Goal: Task Accomplishment & Management: Complete application form

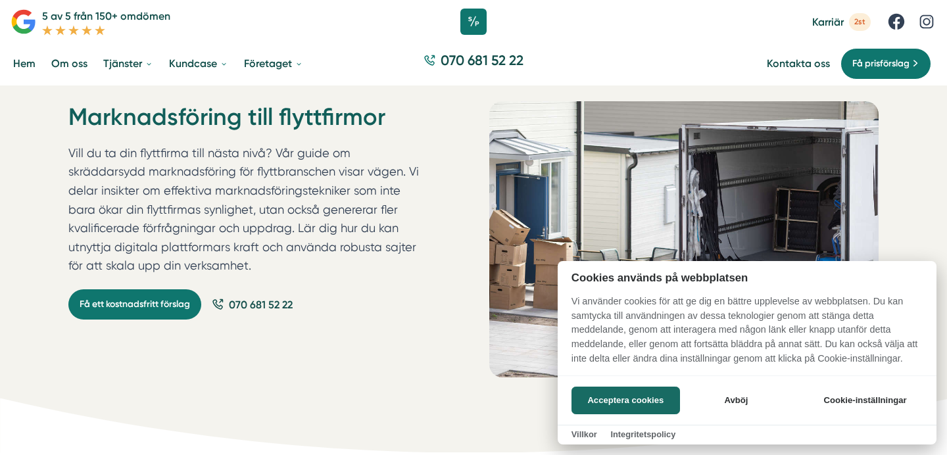
scroll to position [26, 0]
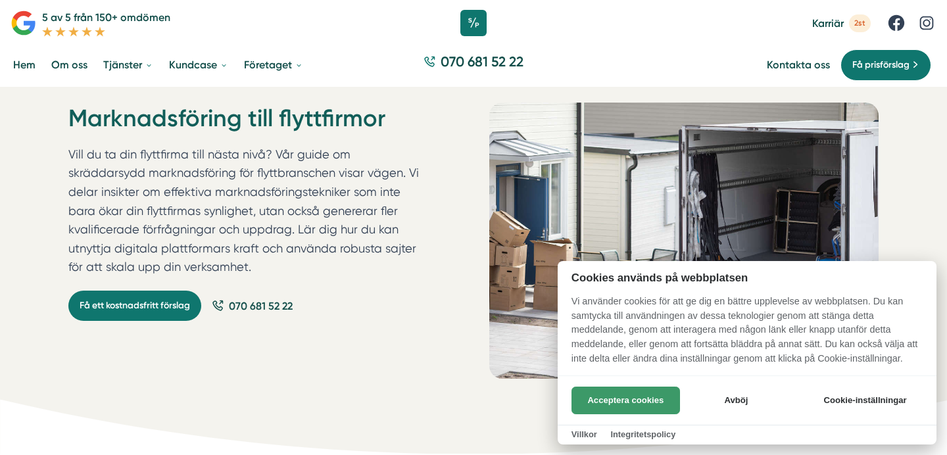
click at [603, 405] on button "Acceptera cookies" at bounding box center [626, 401] width 109 height 28
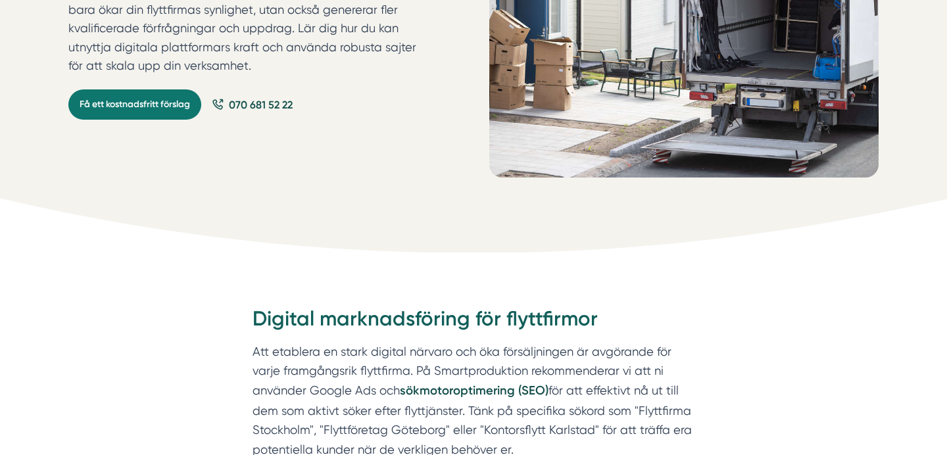
scroll to position [229, 0]
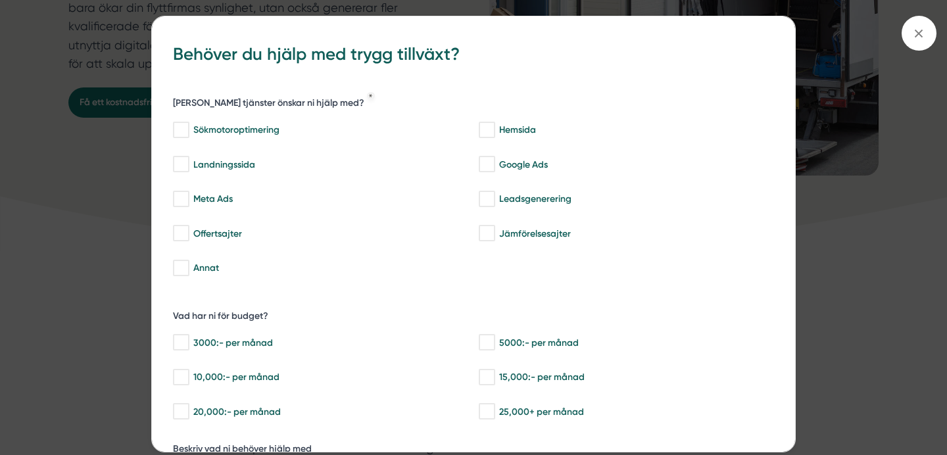
click at [112, 218] on div "bbc9b822-b2c6-488a-ab3e-9a2d59e49c7c Behöver du hjälp med trygg tillväxt? Vilka…" at bounding box center [473, 227] width 947 height 455
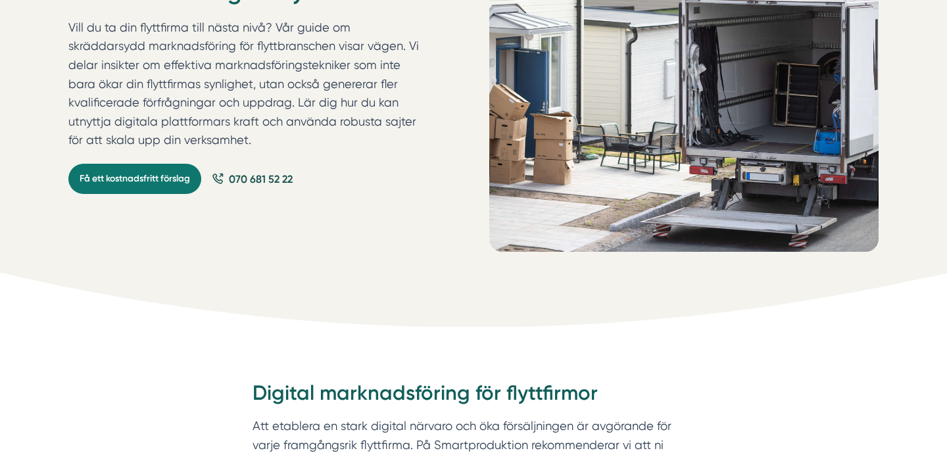
scroll to position [151, 0]
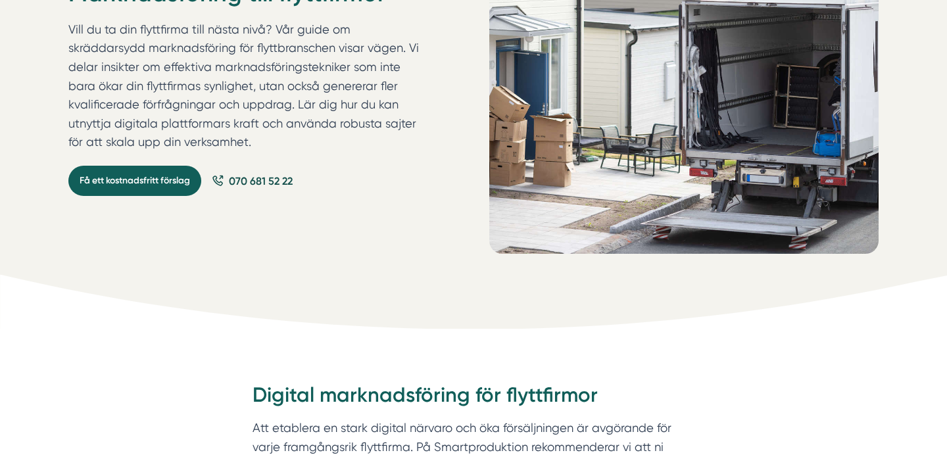
click at [134, 184] on link "Få ett kostnadsfritt förslag" at bounding box center [134, 181] width 133 height 30
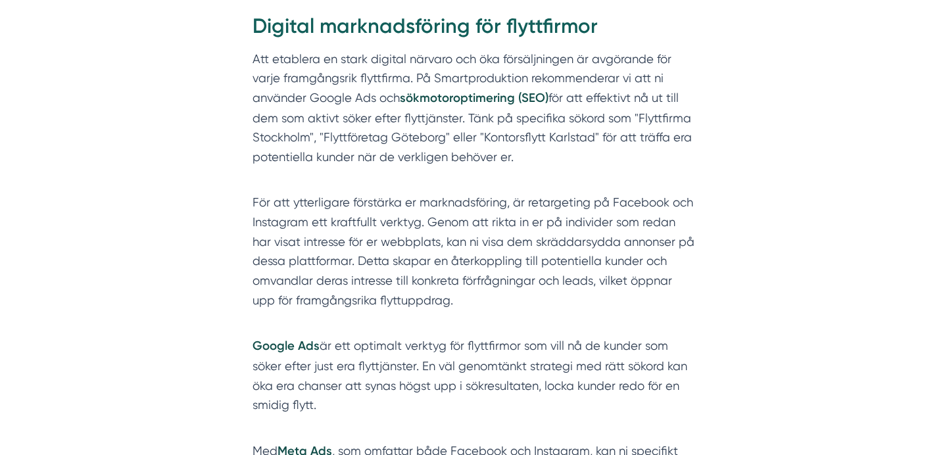
scroll to position [524, 0]
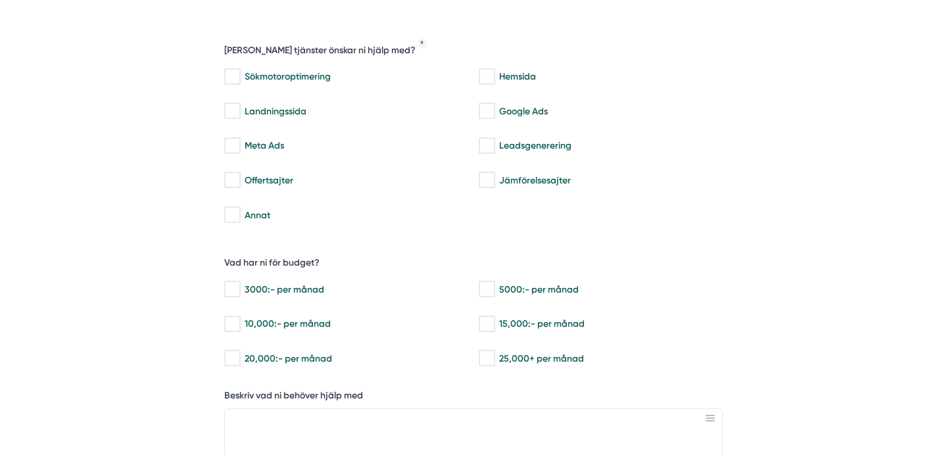
scroll to position [289, 0]
click at [237, 145] on input "Meta Ads" at bounding box center [231, 146] width 15 height 13
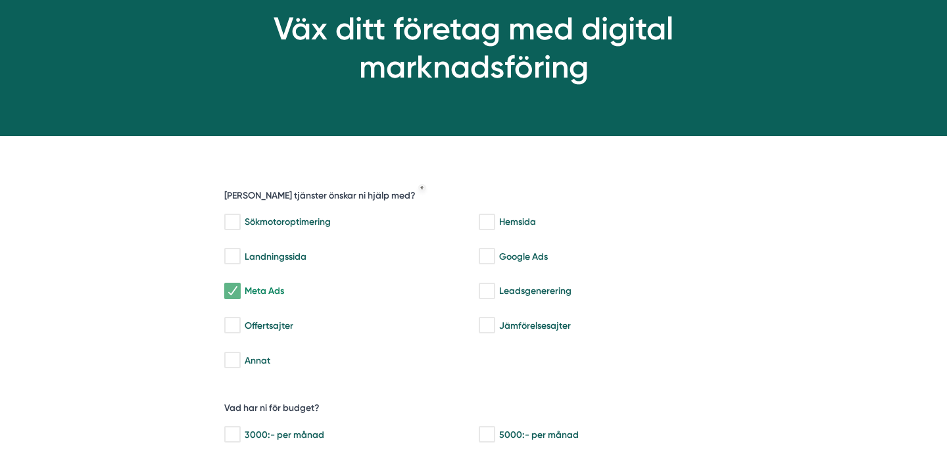
scroll to position [147, 0]
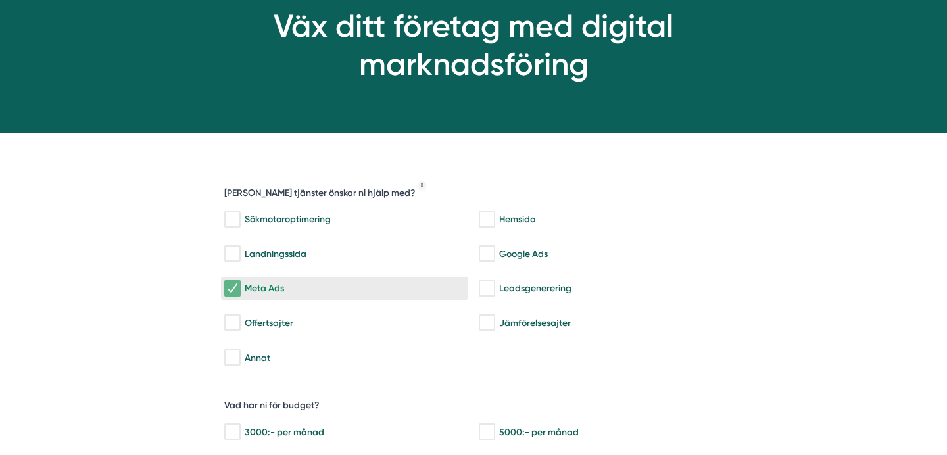
click at [233, 287] on input "Meta Ads" at bounding box center [231, 288] width 15 height 13
checkbox input "false"
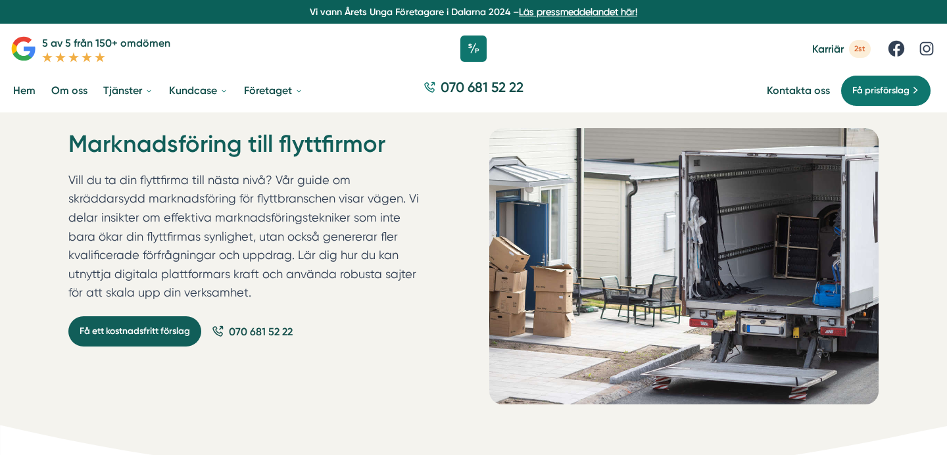
click at [122, 332] on link "Få ett kostnadsfritt förslag" at bounding box center [134, 331] width 133 height 30
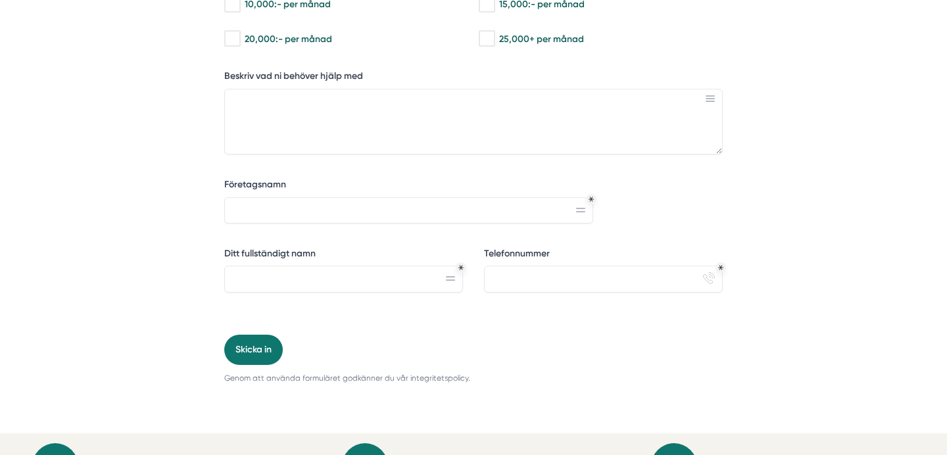
scroll to position [612, 0]
